Goal: Check status: Check status

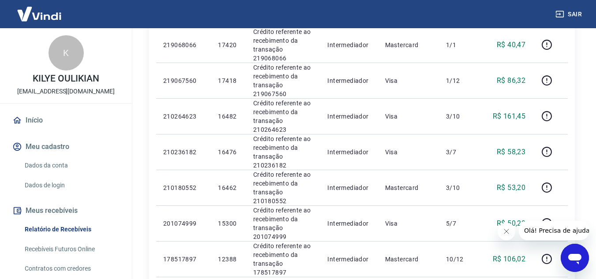
scroll to position [517, 0]
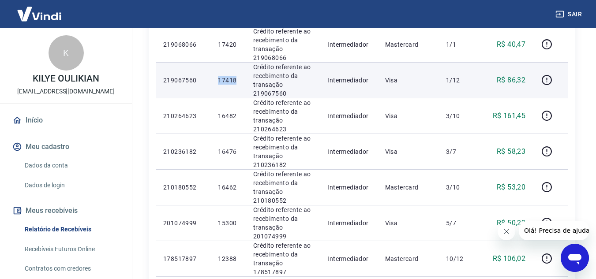
drag, startPoint x: 206, startPoint y: 81, endPoint x: 242, endPoint y: 78, distance: 36.3
click at [242, 78] on tr "219067560 17418 [PERSON_NAME] referente ao recebimento da transação 219067560 I…" at bounding box center [361, 80] width 411 height 36
copy tr "17418"
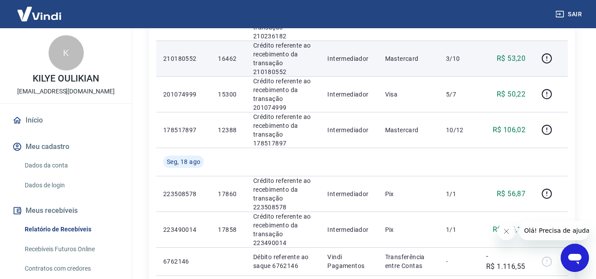
scroll to position [682, 0]
